Goal: Transaction & Acquisition: Purchase product/service

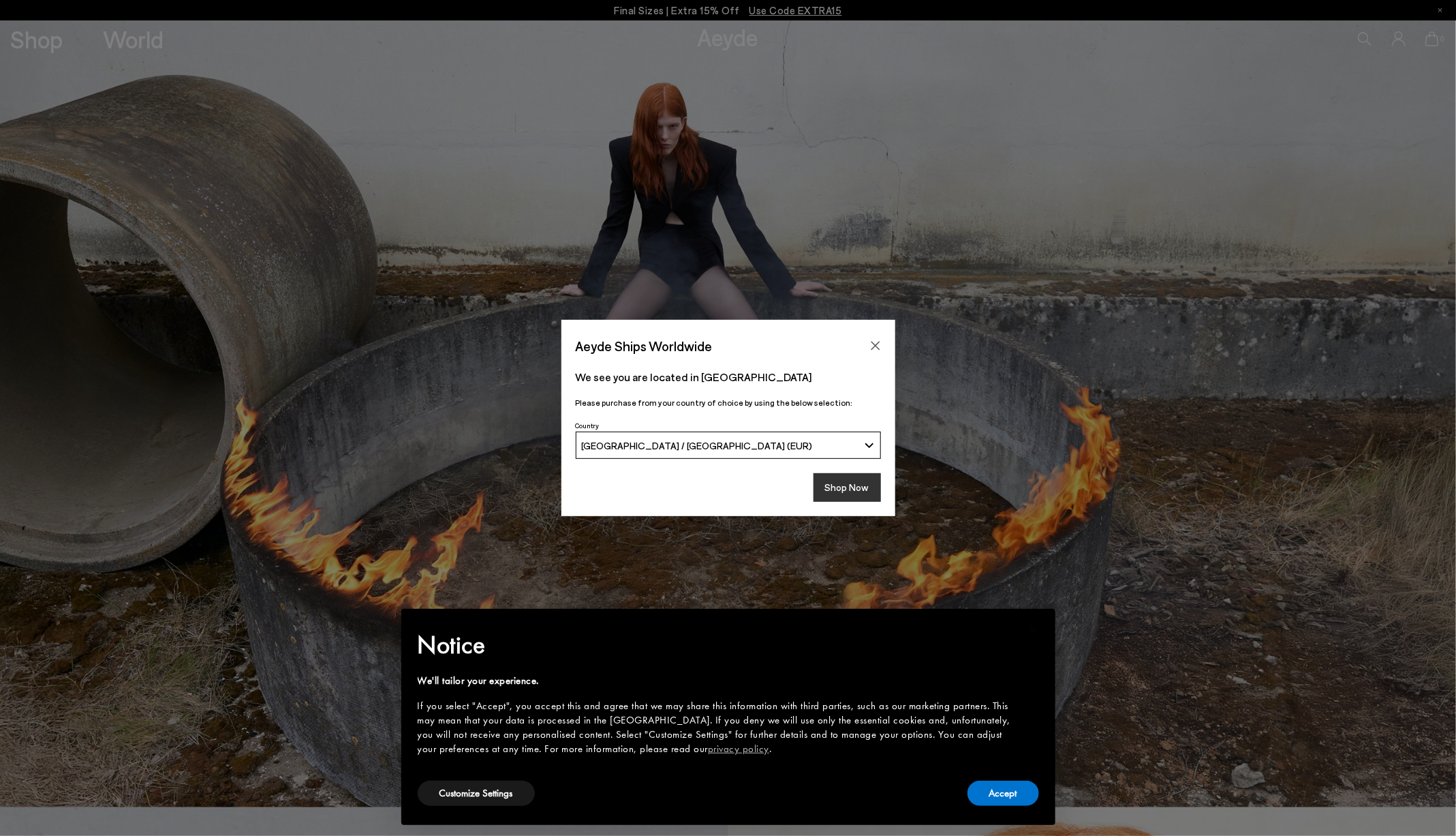
click at [856, 499] on button "Shop Now" at bounding box center [847, 487] width 67 height 28
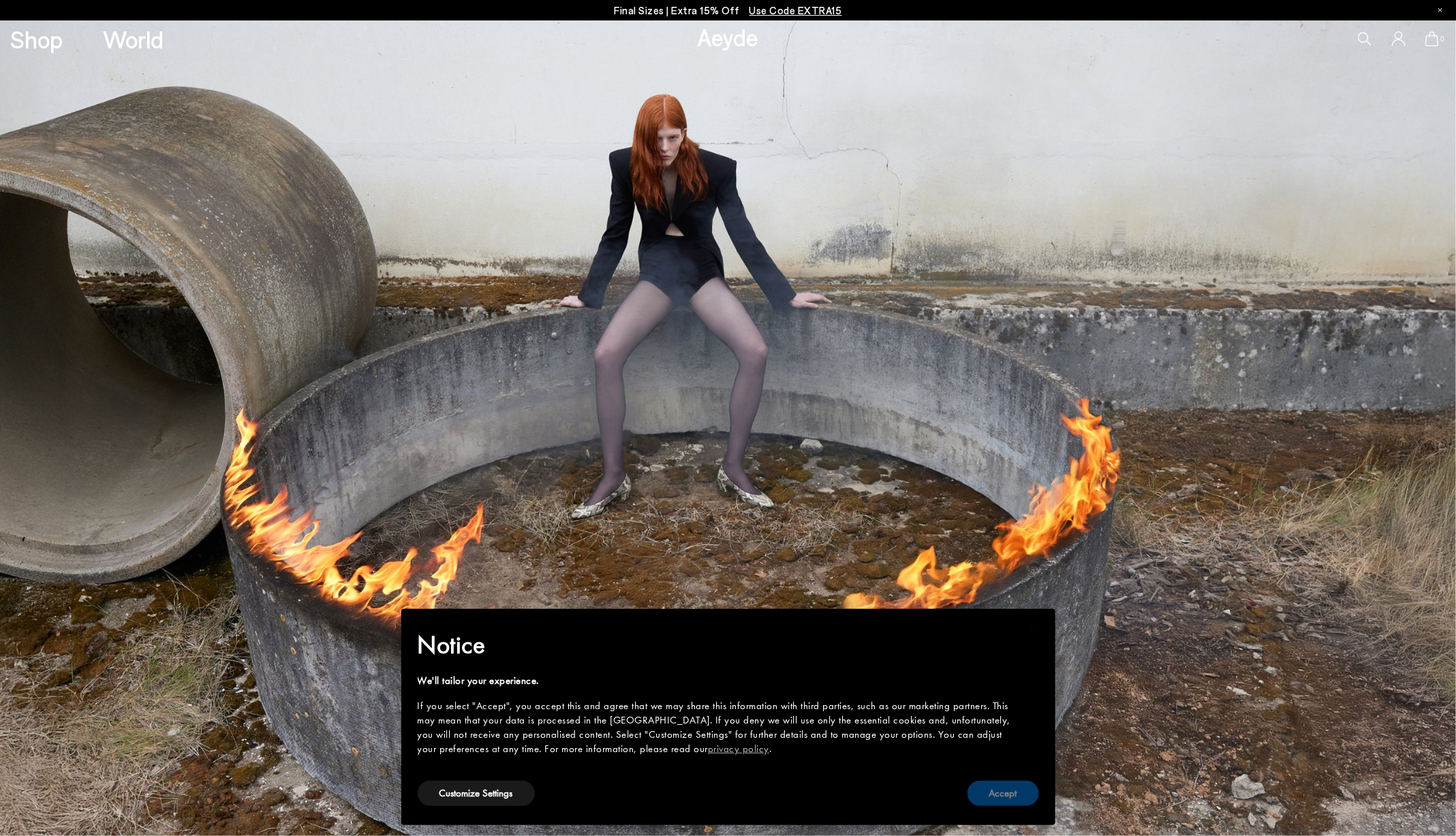
click at [1011, 793] on button "Accept" at bounding box center [1003, 793] width 72 height 25
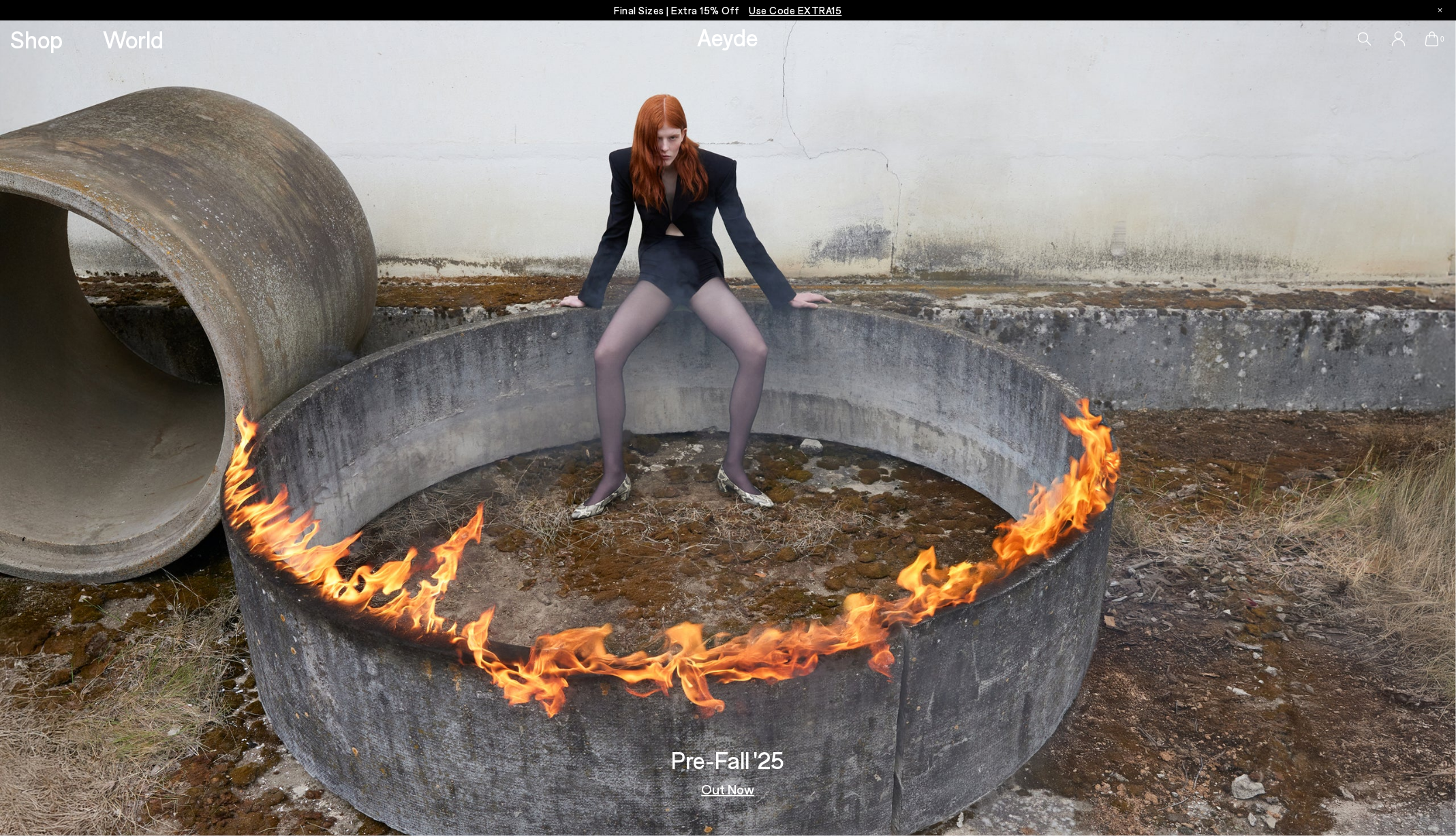
click at [738, 791] on link "Out Now" at bounding box center [728, 788] width 53 height 13
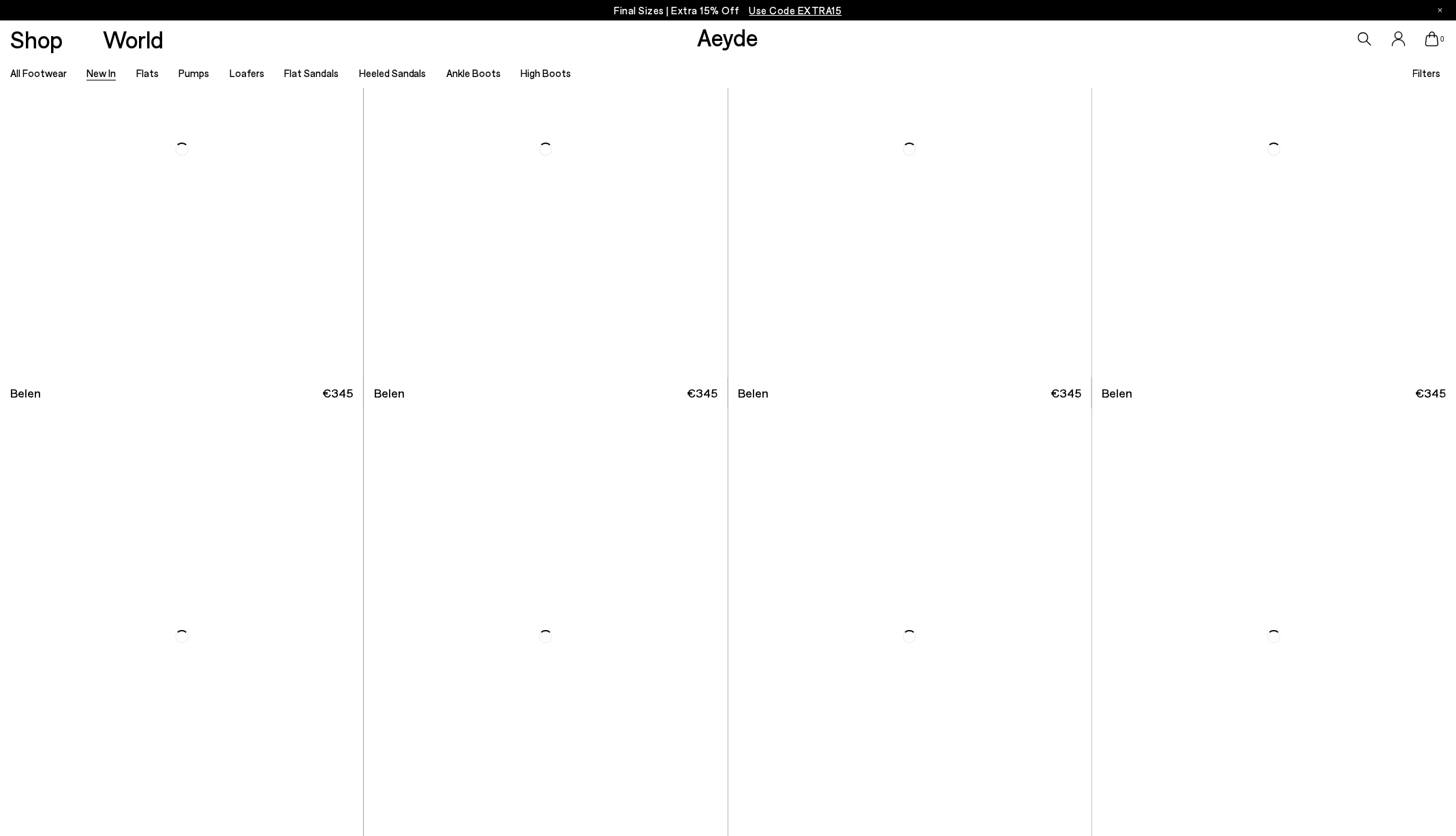
scroll to position [168, 0]
